Goal: Task Accomplishment & Management: Manage account settings

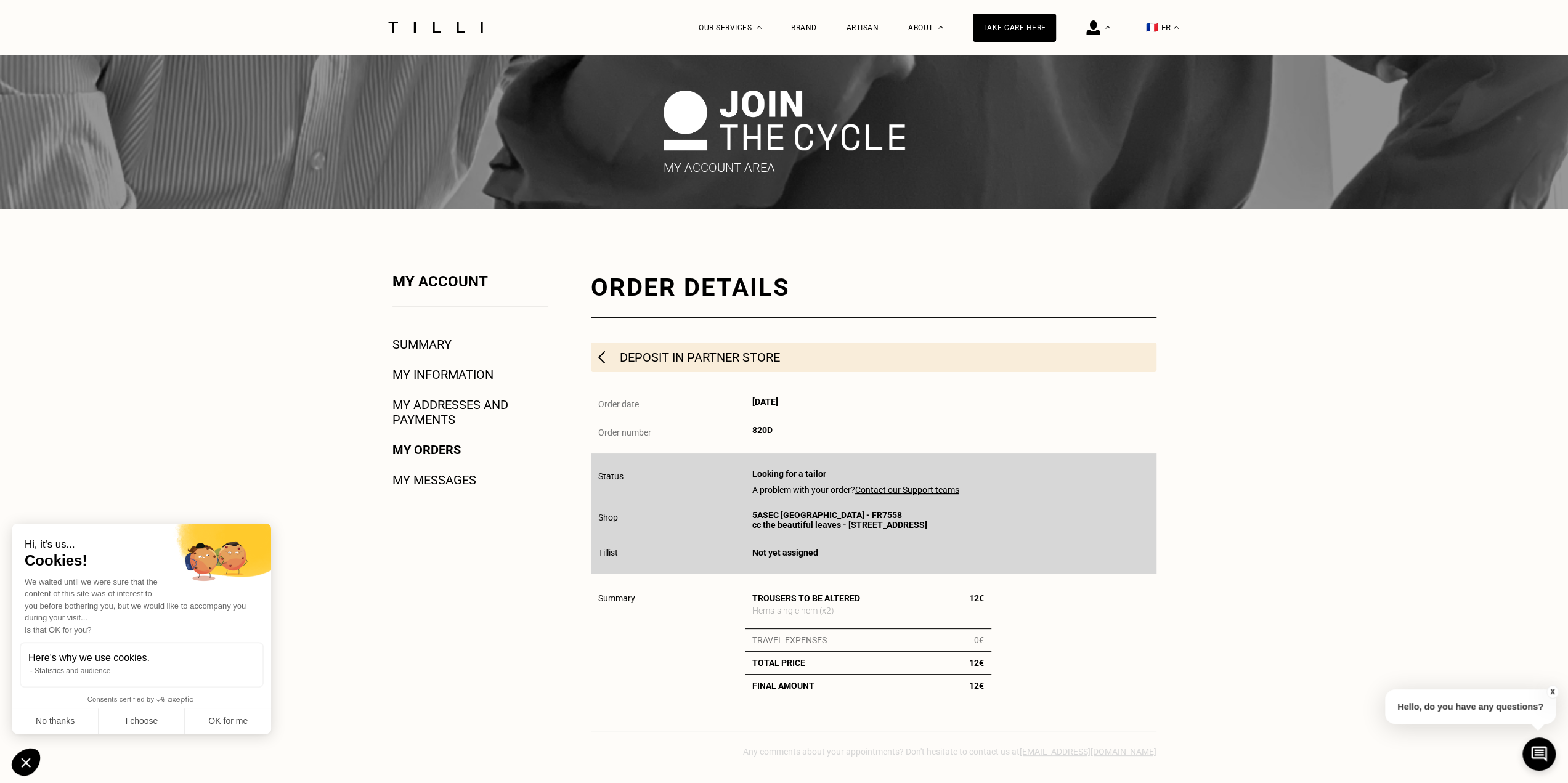
click at [425, 453] on font "My orders" at bounding box center [426, 450] width 68 height 15
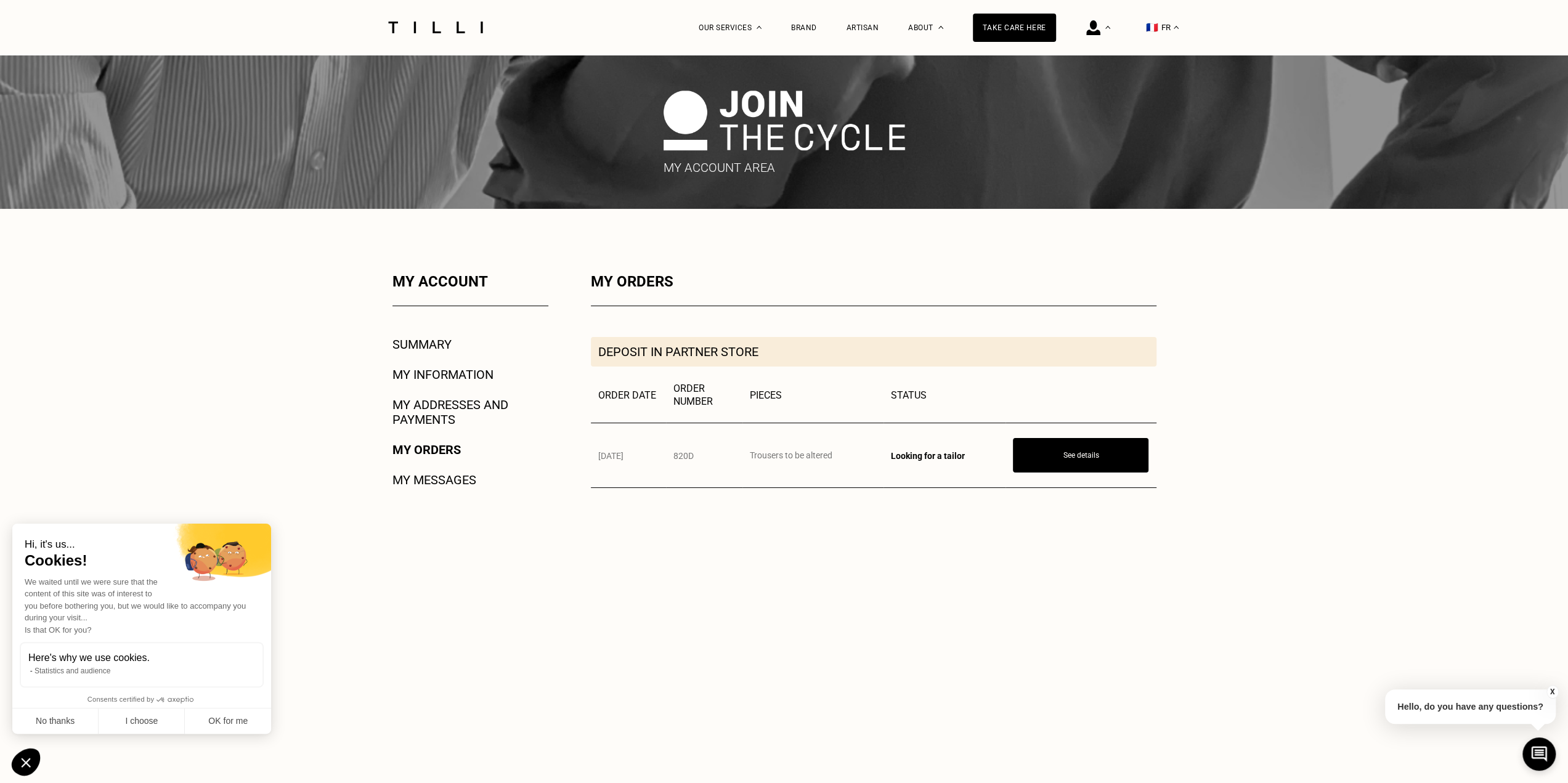
click at [429, 406] on font "My addresses and payments" at bounding box center [450, 412] width 116 height 30
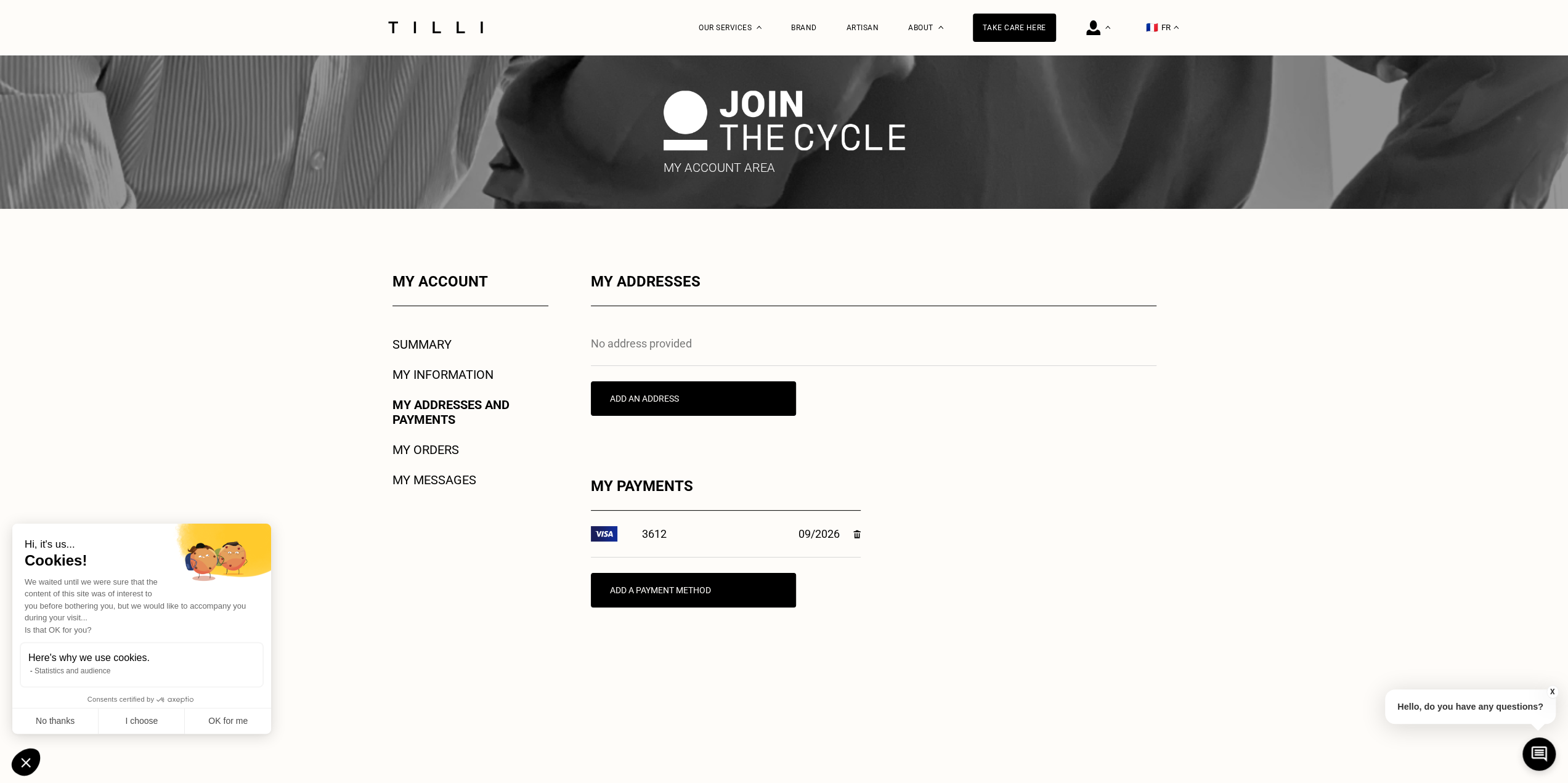
click at [431, 381] on font "My information" at bounding box center [442, 374] width 101 height 15
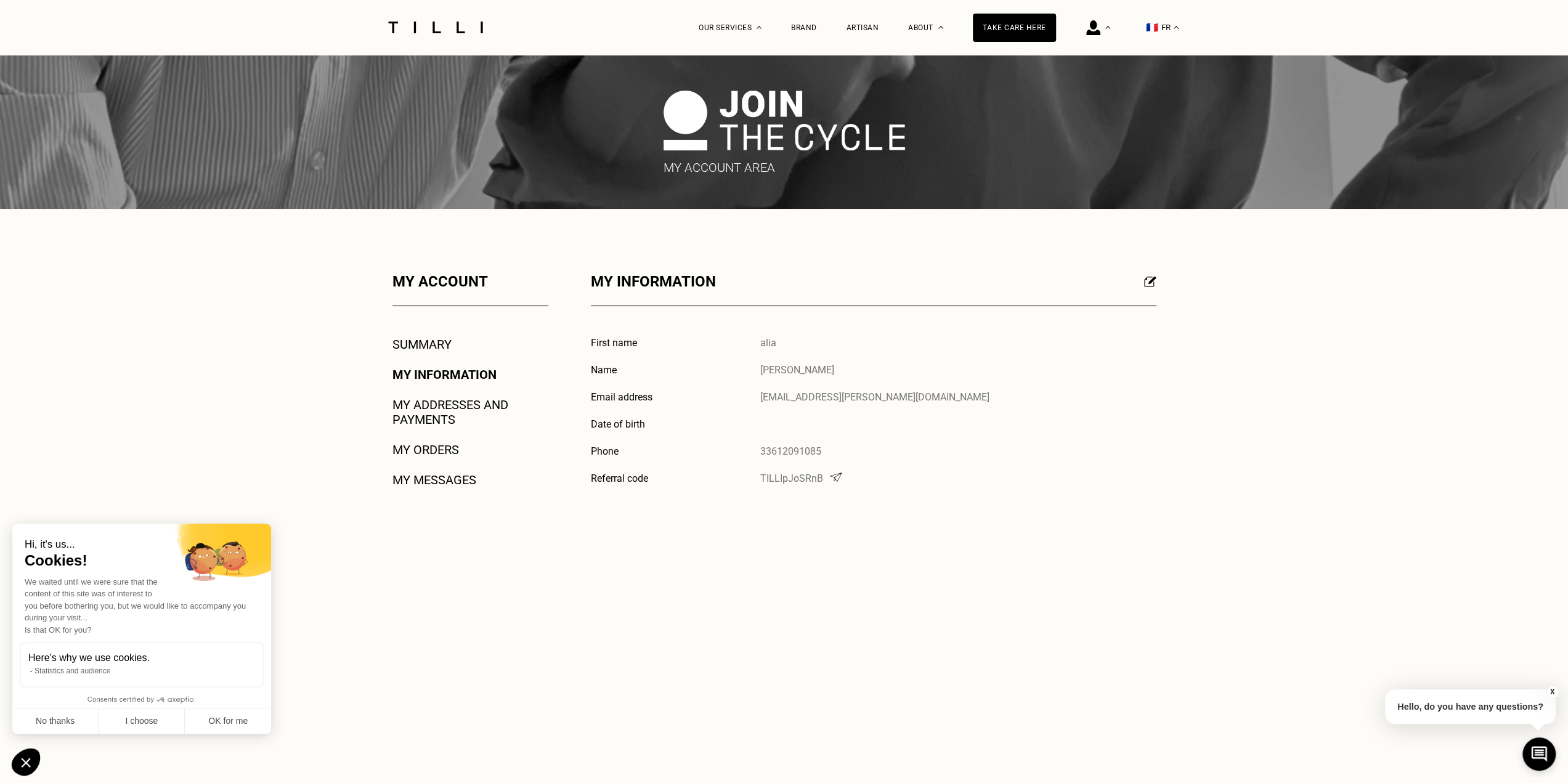
click at [428, 485] on font "My messages" at bounding box center [434, 480] width 84 height 15
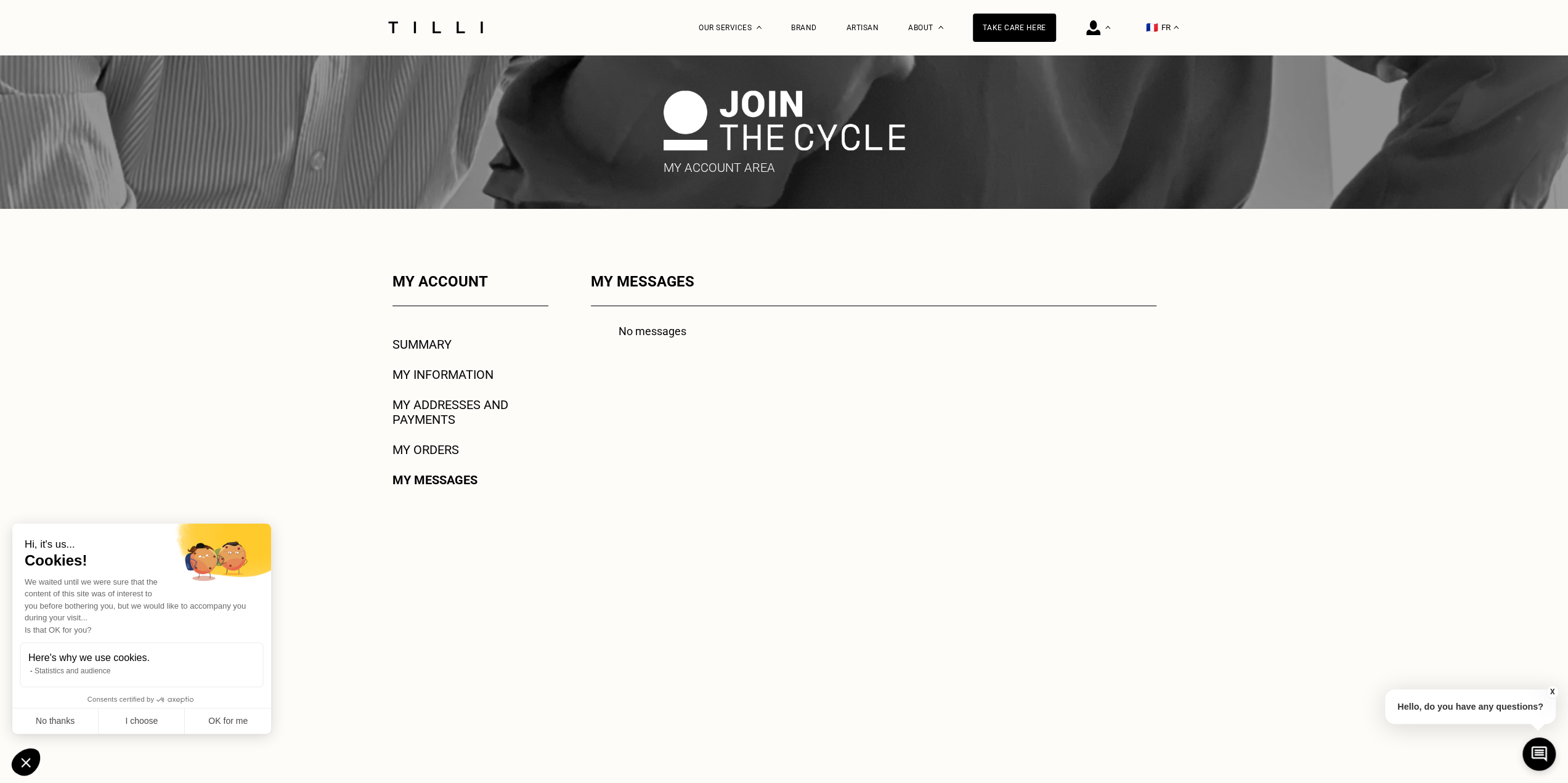
click at [435, 450] on font "My orders" at bounding box center [425, 450] width 66 height 15
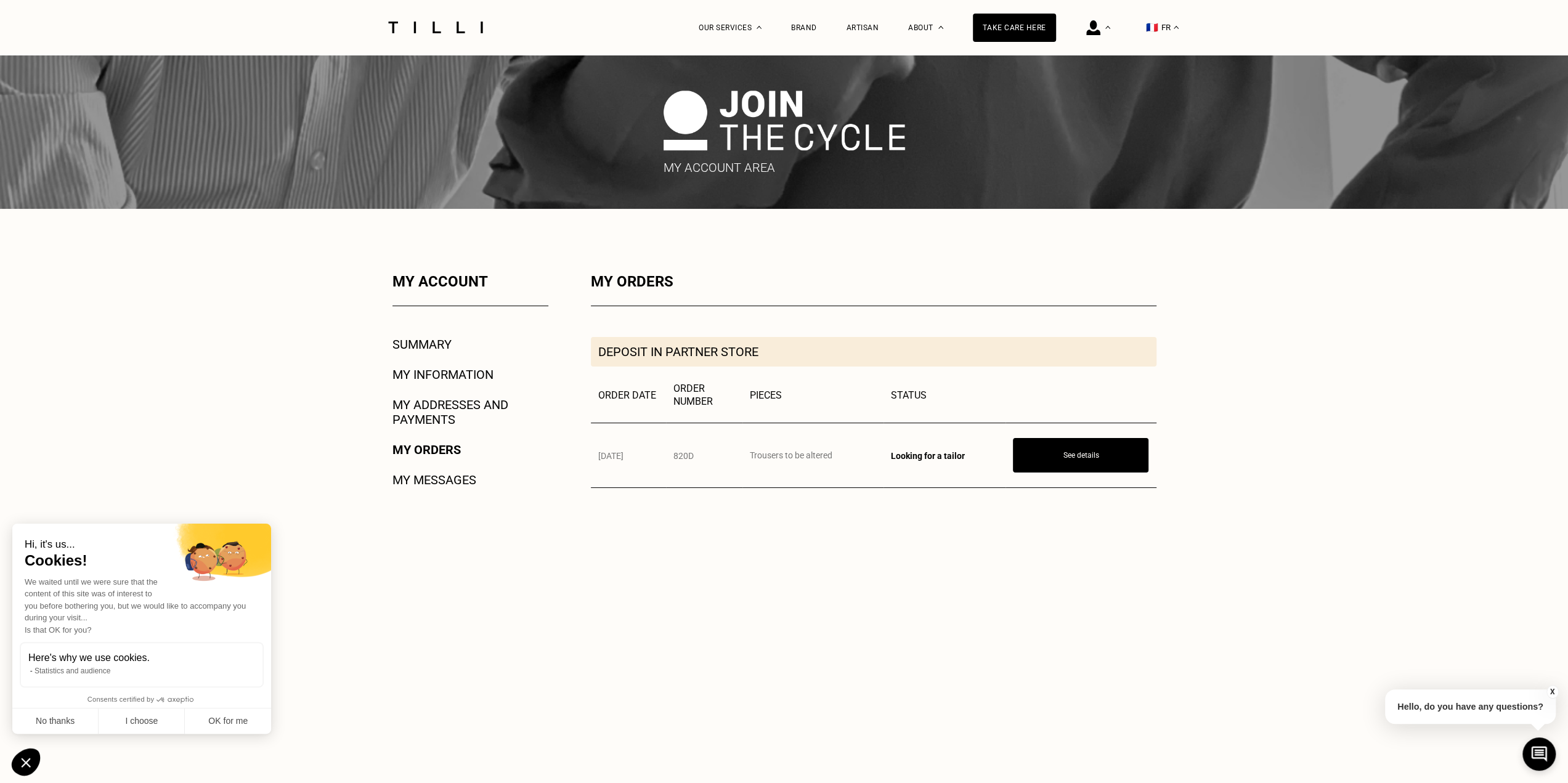
click at [442, 344] on font "Summary" at bounding box center [422, 344] width 59 height 15
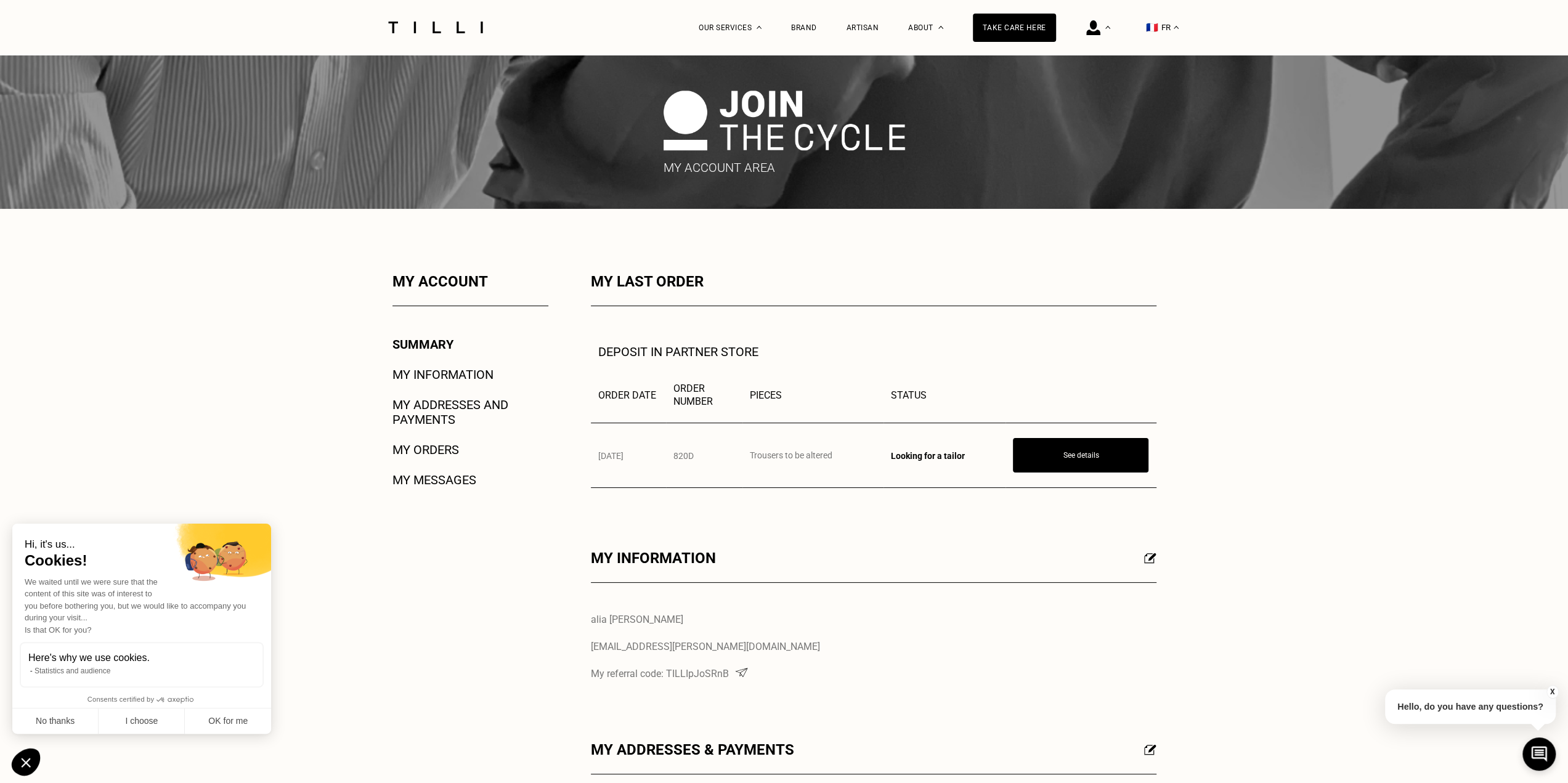
click at [462, 372] on font "My information" at bounding box center [442, 374] width 101 height 15
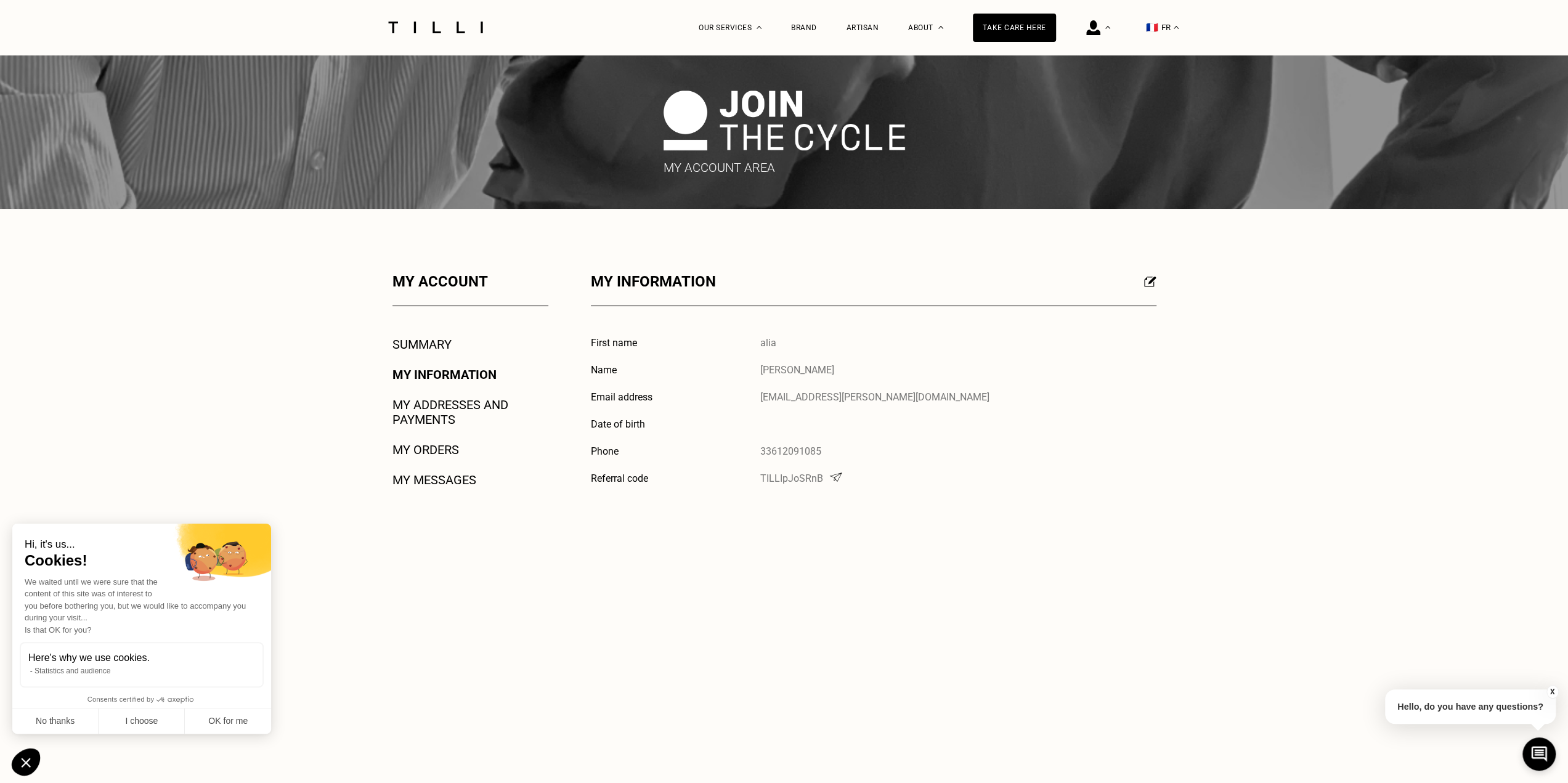
click at [468, 408] on font "My addresses and payments" at bounding box center [450, 412] width 116 height 30
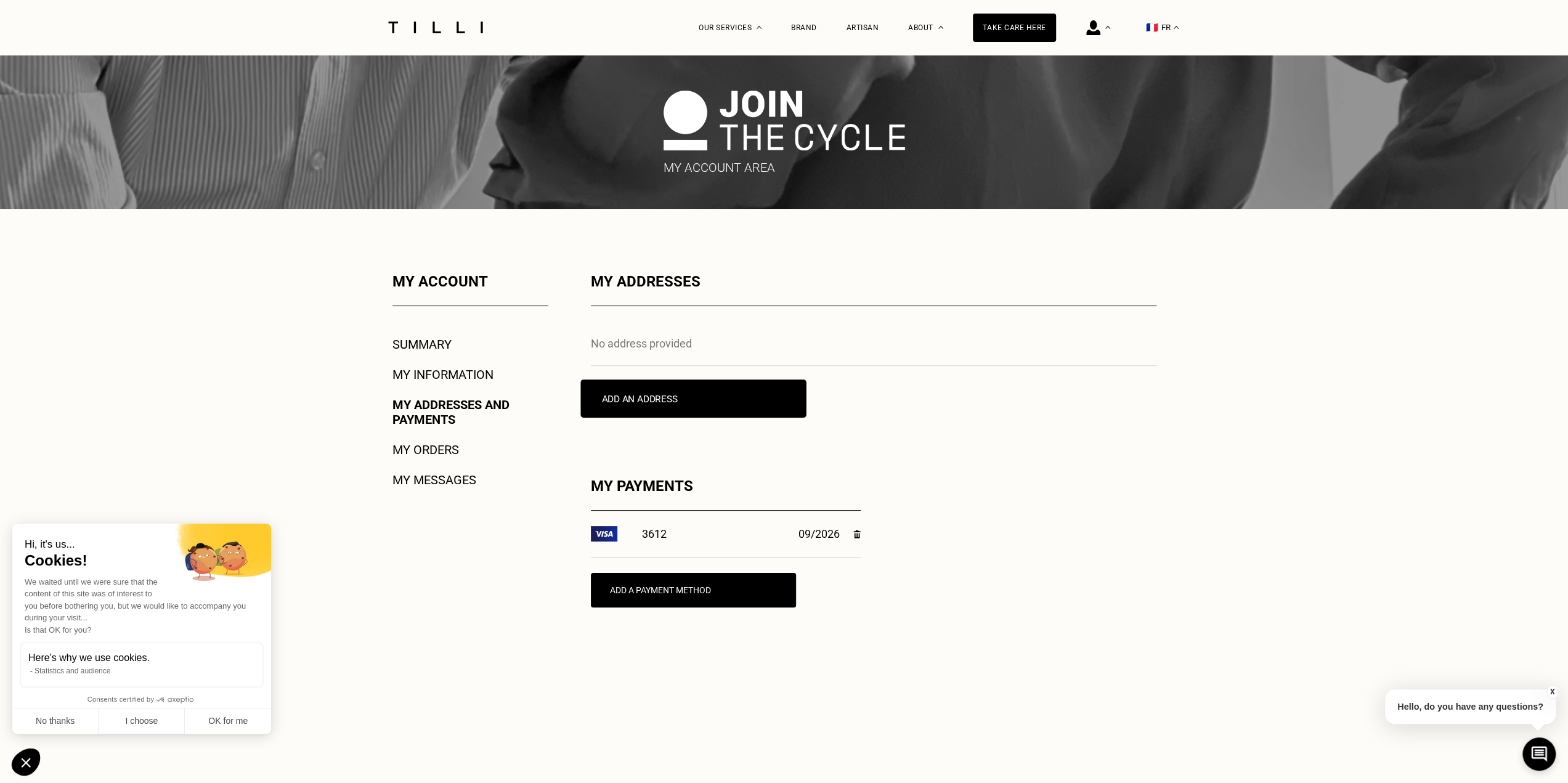
click at [677, 400] on font "Add an address" at bounding box center [639, 399] width 76 height 11
select select "AT"
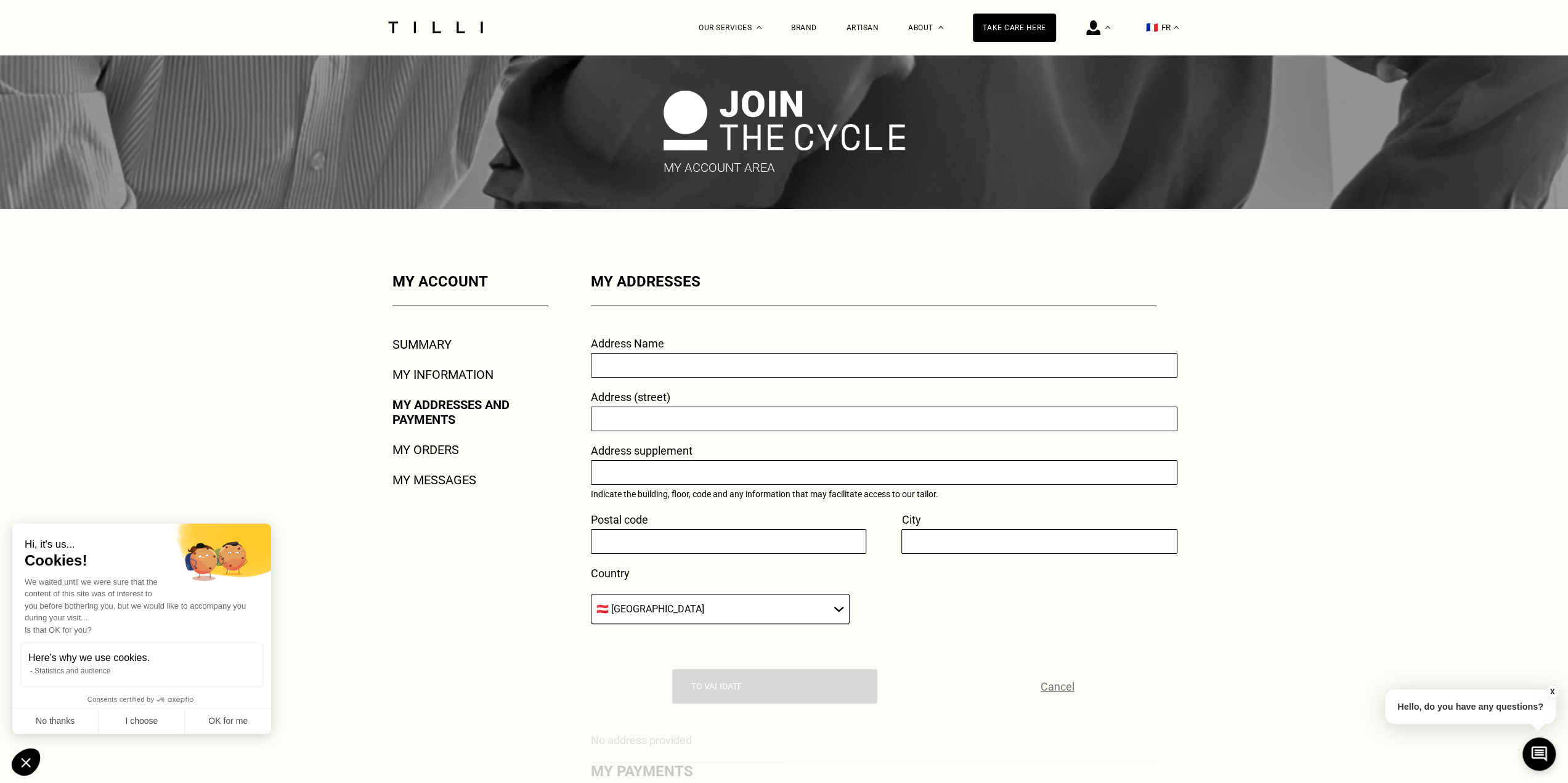
click at [671, 369] on input "text" at bounding box center [884, 365] width 586 height 25
click at [861, 406] on div "Address (street)" at bounding box center [873, 411] width 566 height 41
click at [439, 354] on div "My account Summary My information My addresses and payments My orders My messag…" at bounding box center [454, 592] width 189 height 639
click at [439, 348] on font "Summary" at bounding box center [422, 344] width 59 height 15
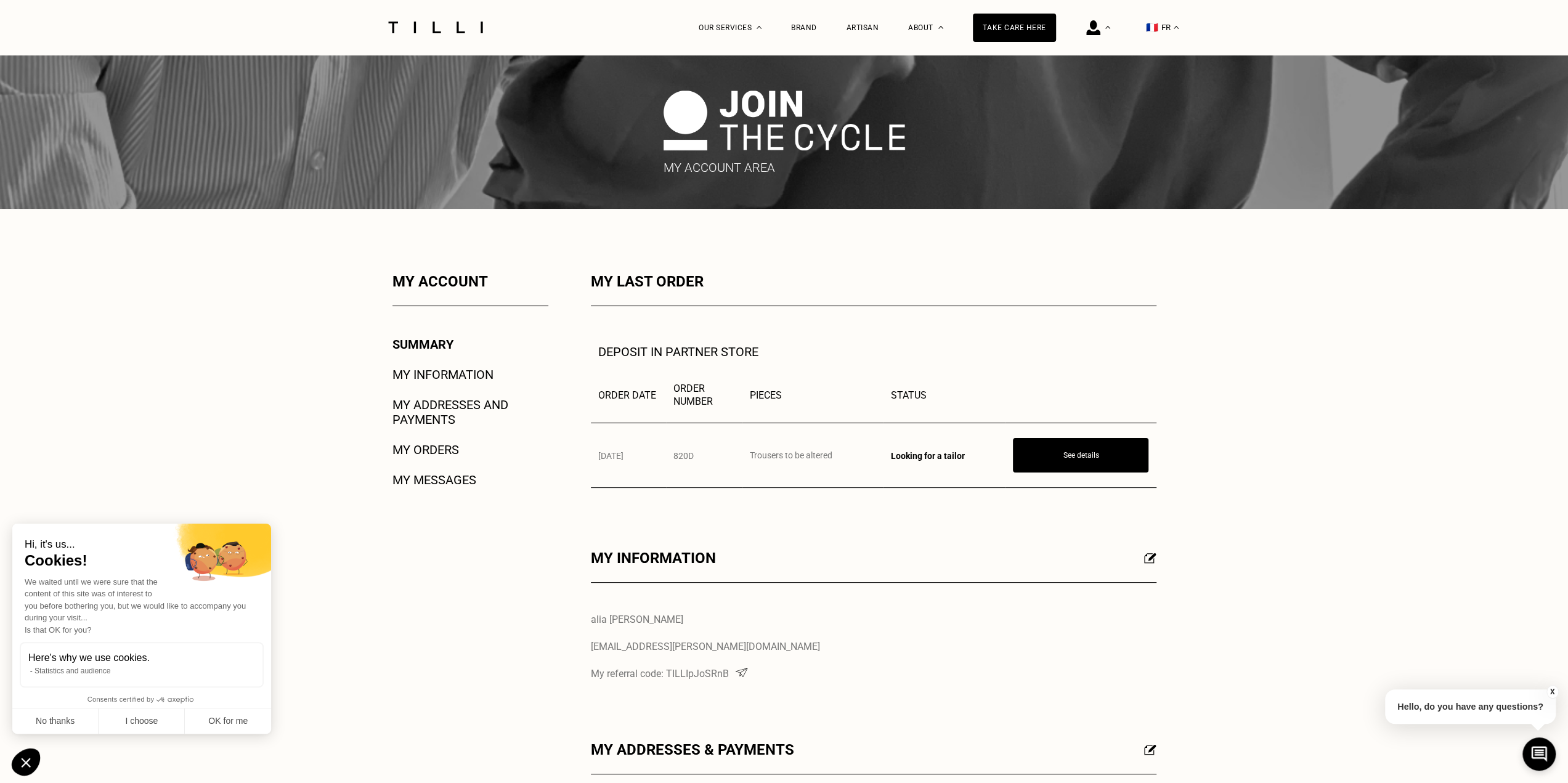
click at [439, 407] on font "My addresses and payments" at bounding box center [450, 412] width 116 height 30
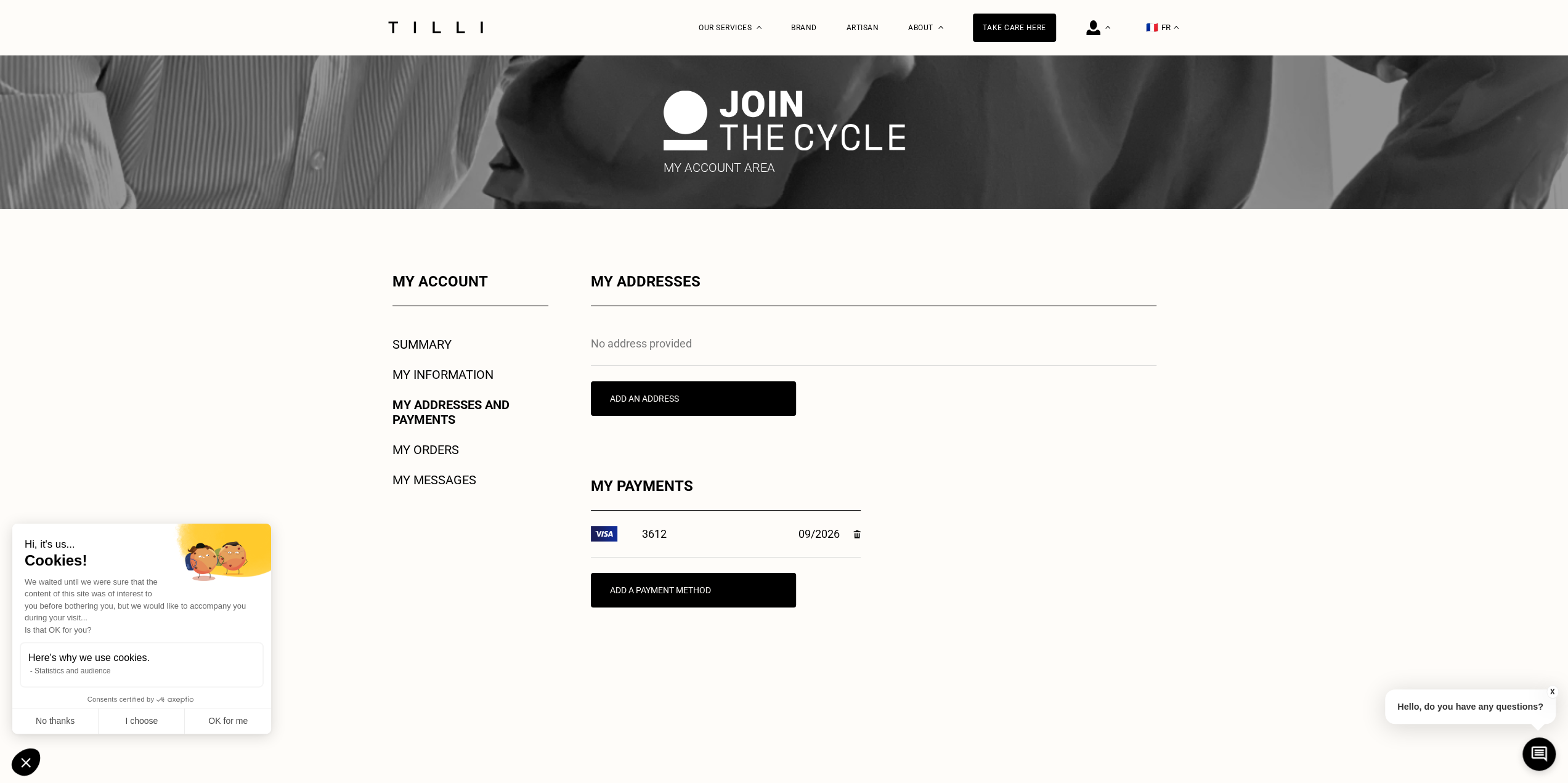
click at [425, 449] on font "My orders" at bounding box center [425, 450] width 66 height 15
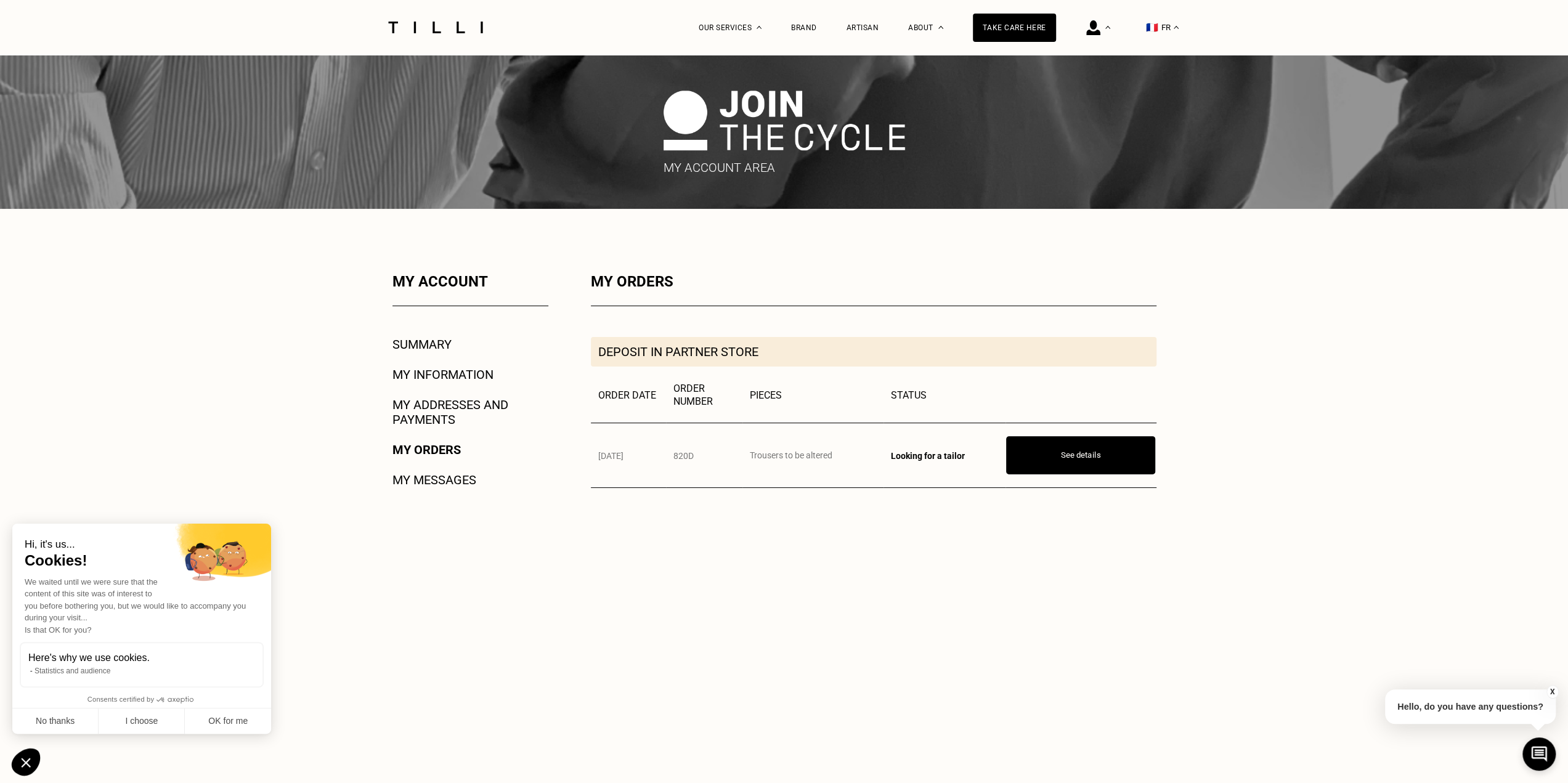
click at [1067, 452] on button "See details" at bounding box center [1081, 455] width 149 height 38
